Goal: Find specific page/section: Find specific page/section

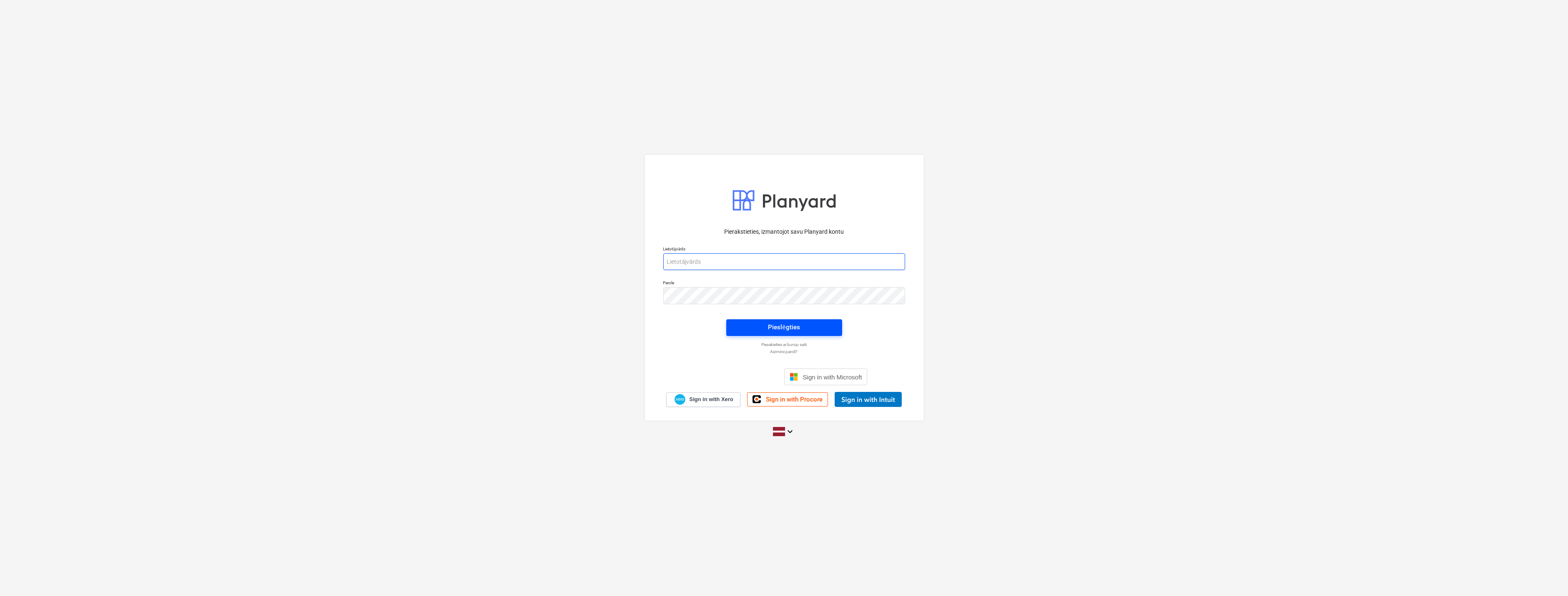
type input "[EMAIL_ADDRESS][PERSON_NAME][DOMAIN_NAME]"
click at [760, 324] on span "Pieslēgties" at bounding box center [784, 327] width 96 height 11
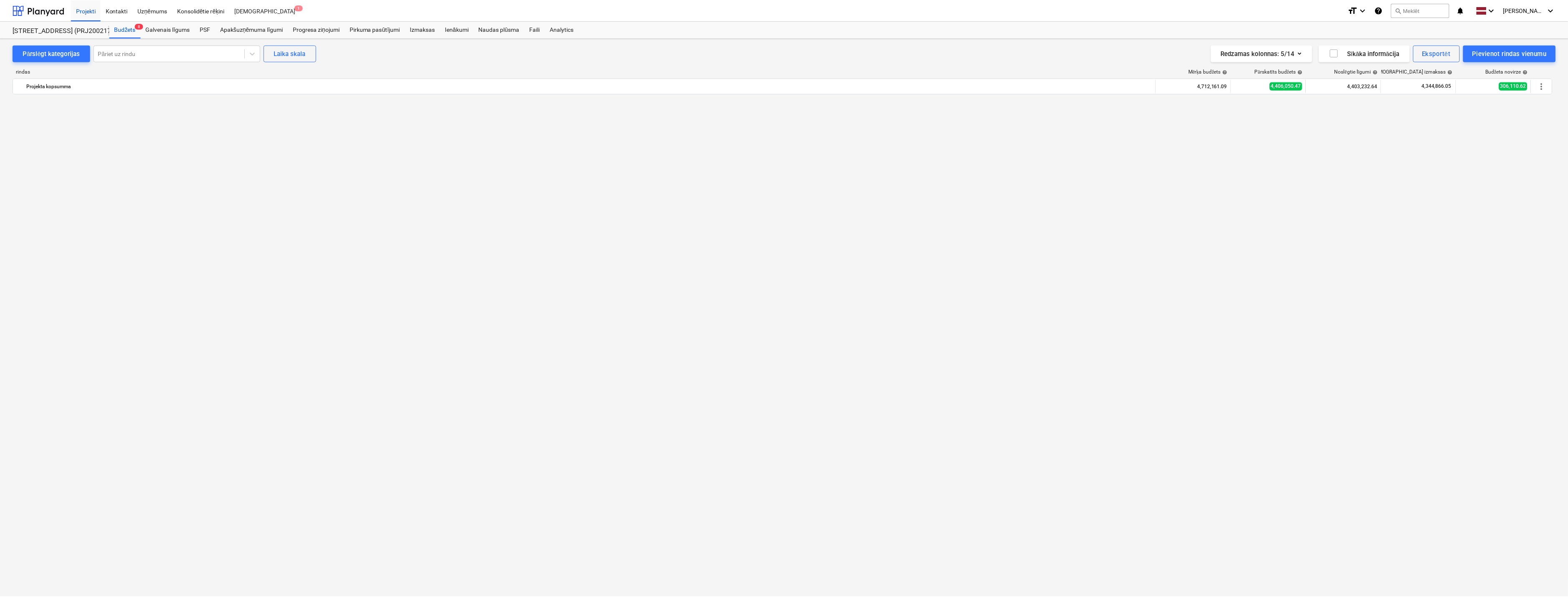
scroll to position [762, 0]
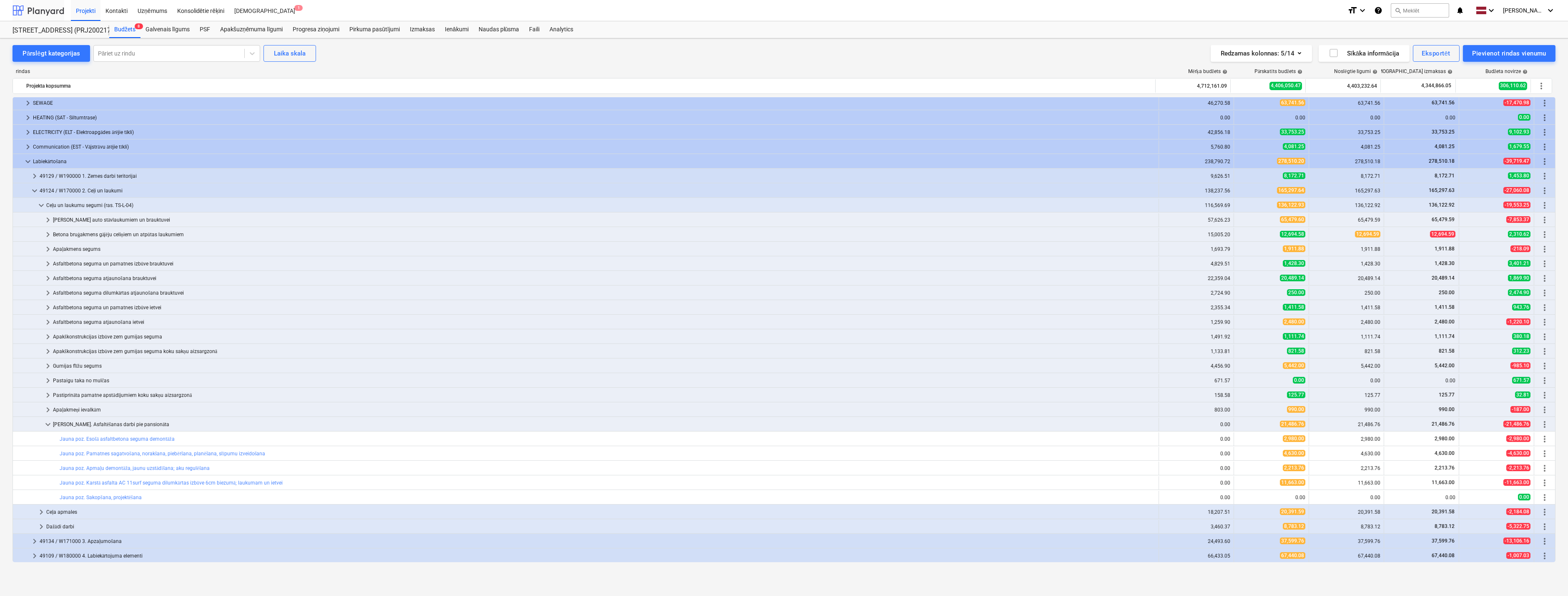
click at [44, 15] on div at bounding box center [38, 10] width 52 height 21
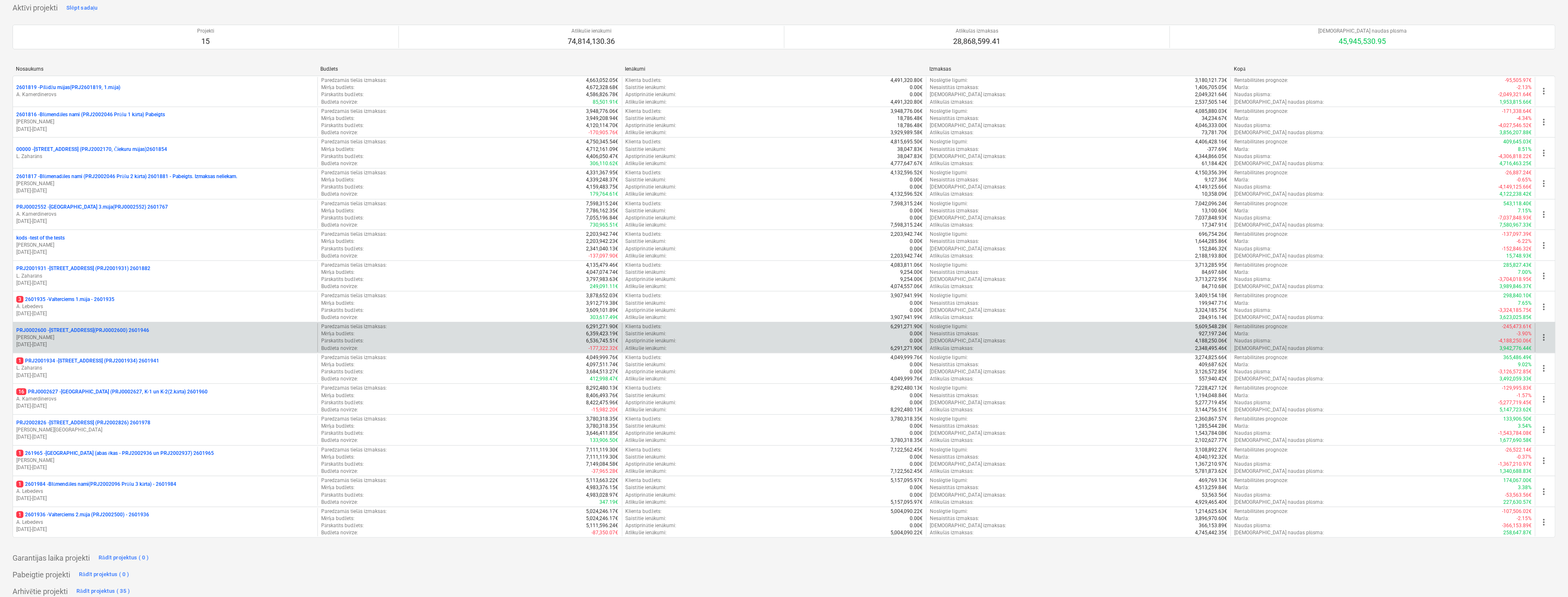
scroll to position [67, 0]
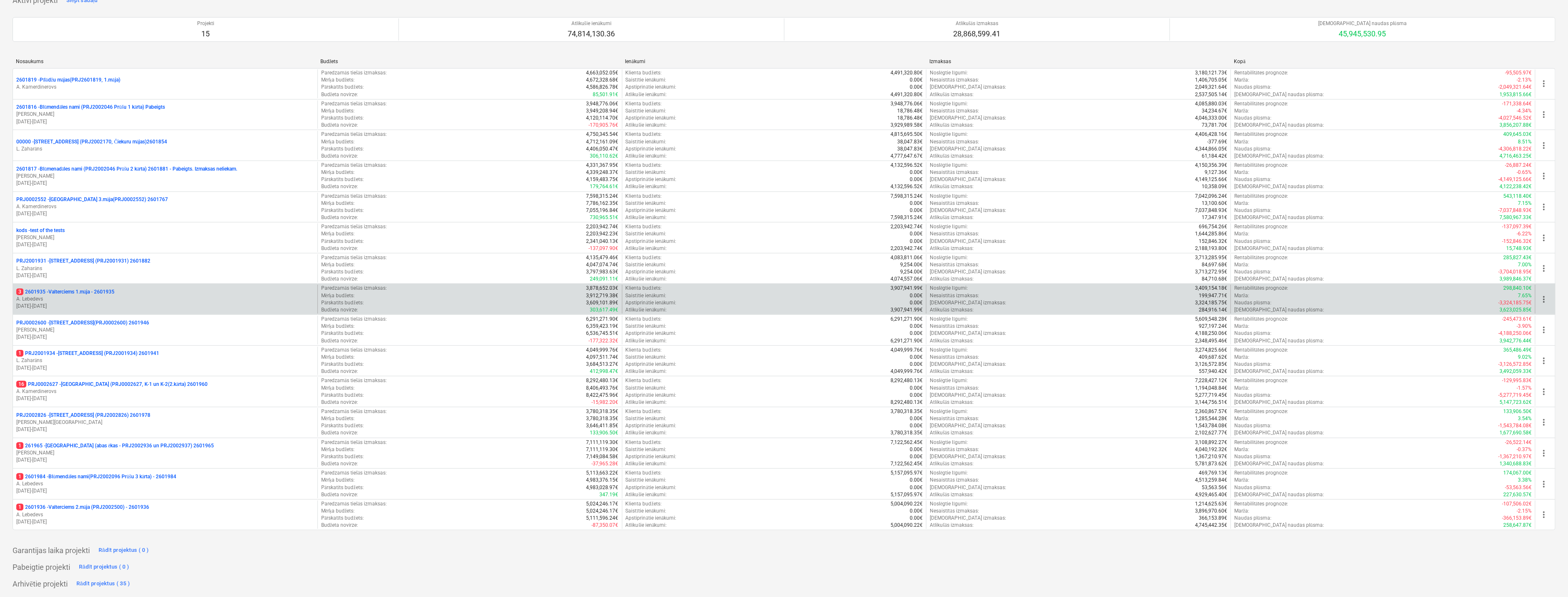
click at [97, 292] on p "3 2601935 - Valterciems 1.māja - 2601935" at bounding box center [65, 292] width 98 height 7
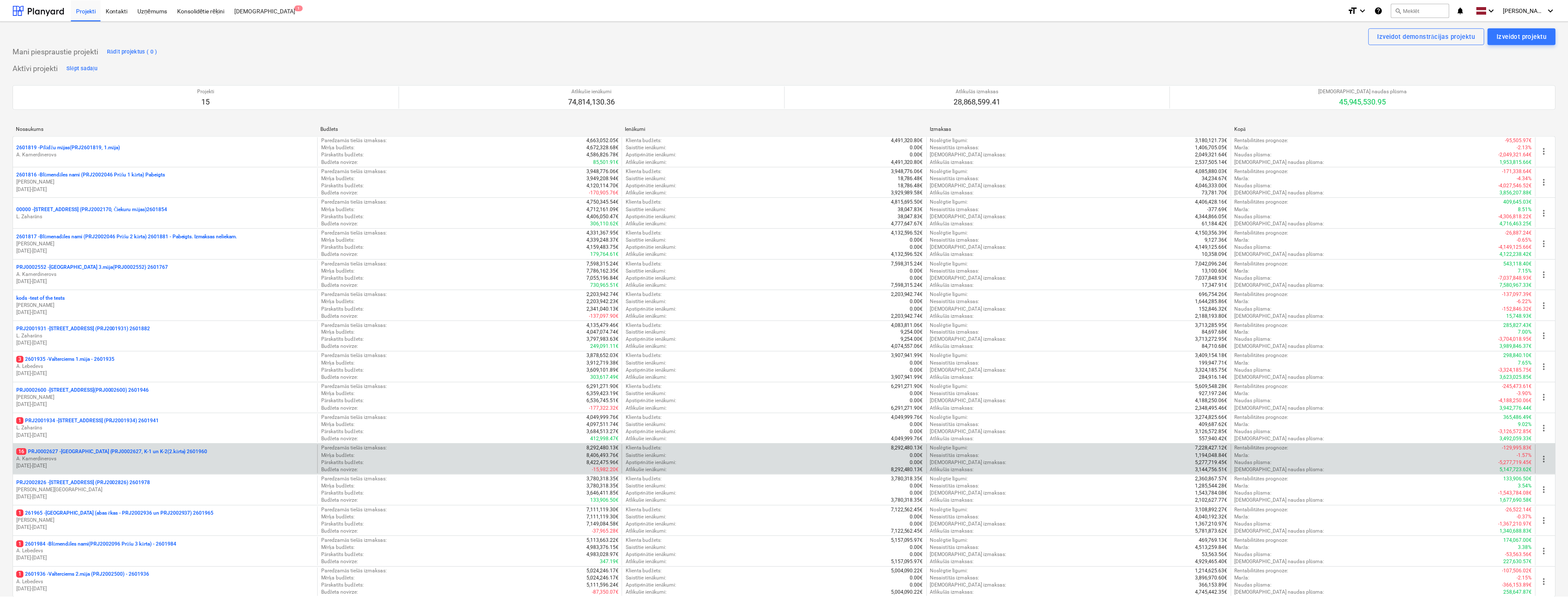
scroll to position [67, 0]
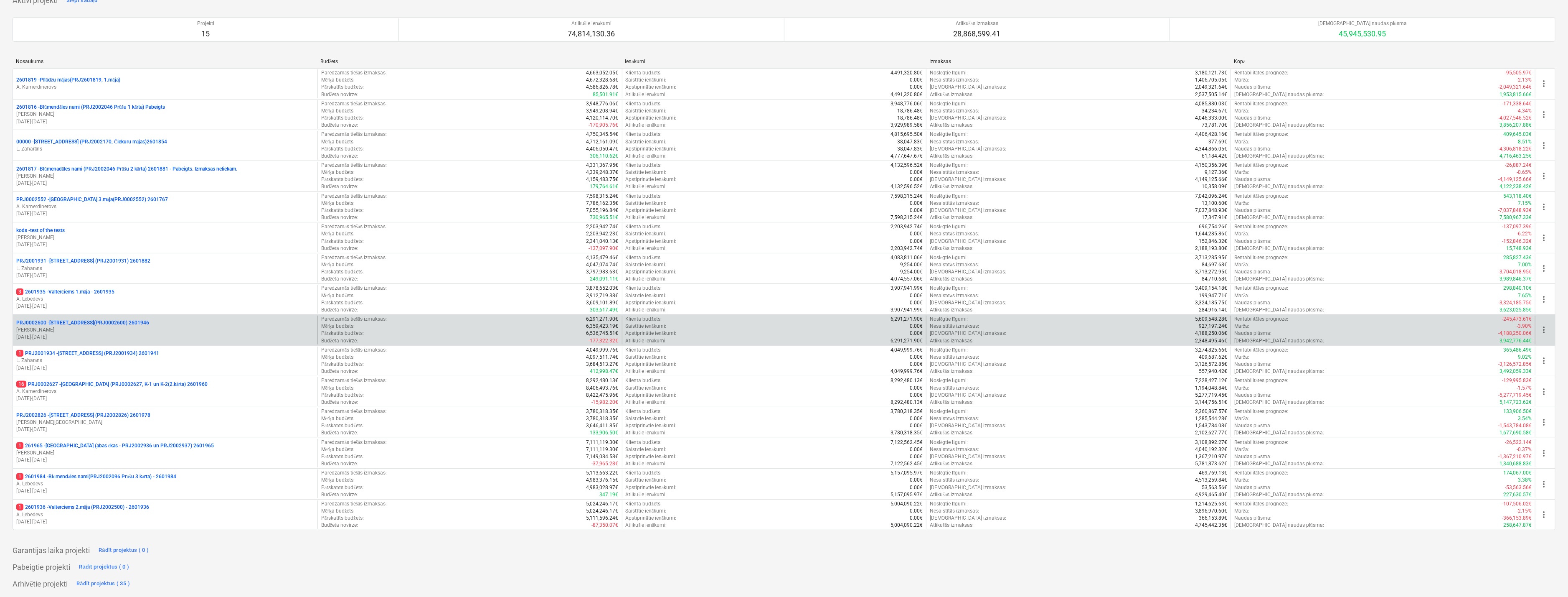
click at [174, 331] on p "[PERSON_NAME]" at bounding box center [164, 329] width 298 height 7
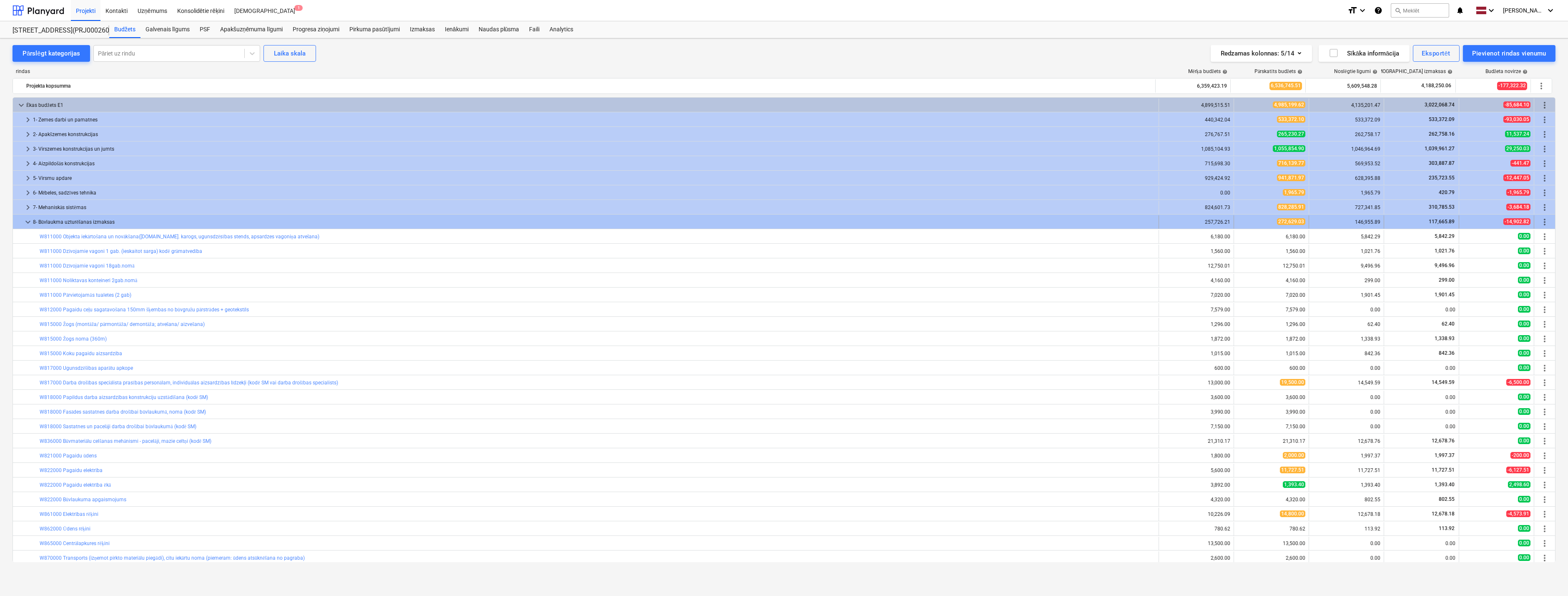
click at [27, 225] on span "keyboard_arrow_down" at bounding box center [27, 222] width 10 height 10
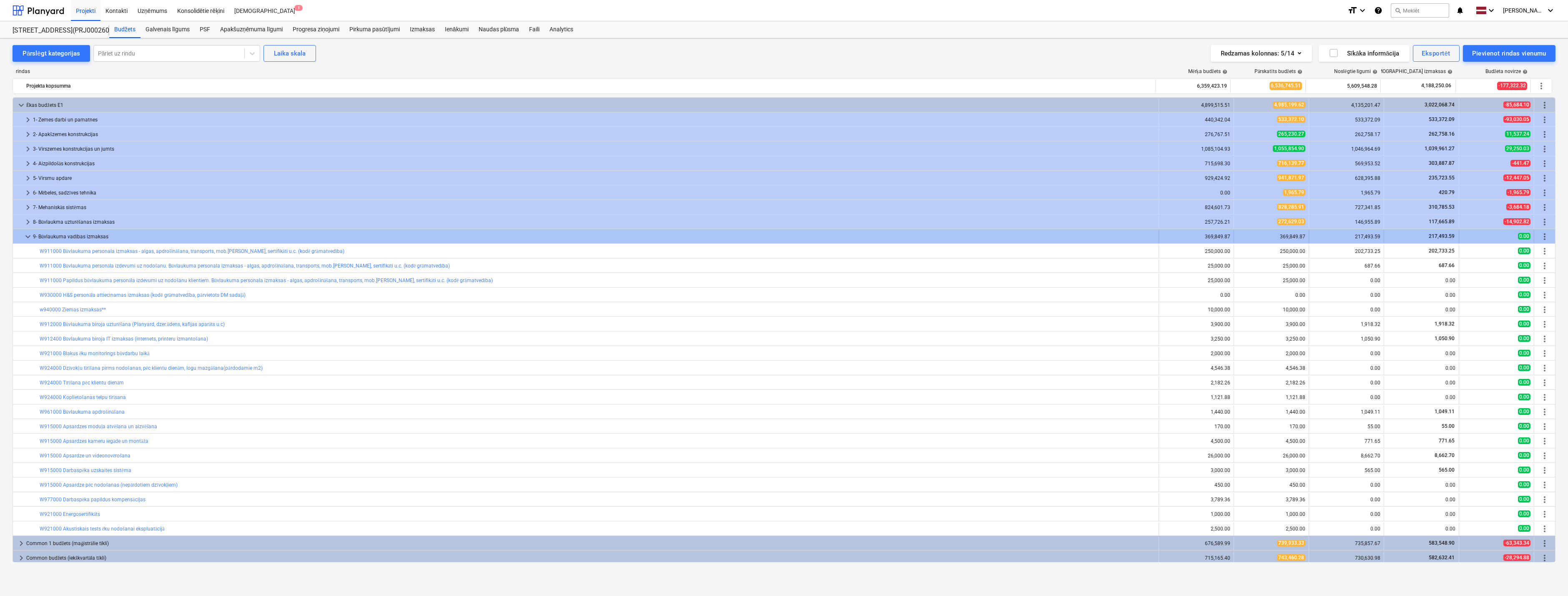
click at [24, 234] on span "keyboard_arrow_down" at bounding box center [27, 236] width 10 height 10
